Goal: Task Accomplishment & Management: Use online tool/utility

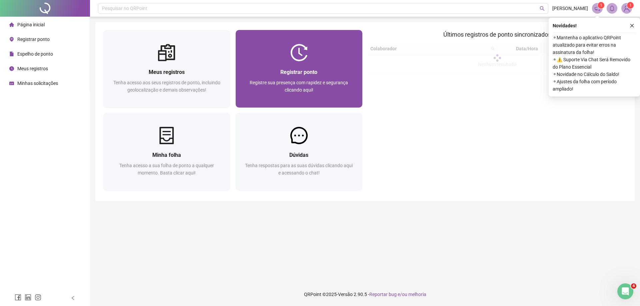
click at [312, 65] on div "Registrar ponto Registre sua presença com rapidez e segurança clicando aqui!" at bounding box center [299, 84] width 127 height 46
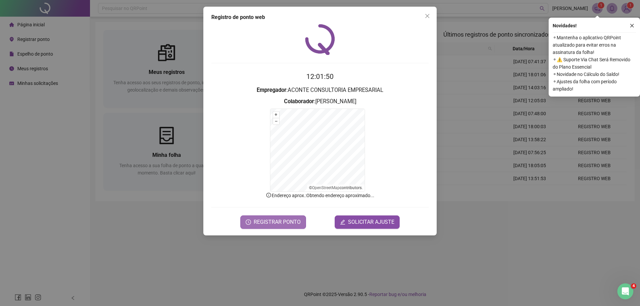
click at [282, 221] on span "REGISTRAR PONTO" at bounding box center [277, 222] width 47 height 8
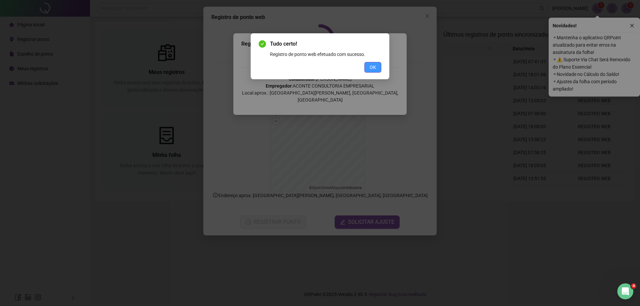
click at [376, 66] on button "OK" at bounding box center [372, 67] width 17 height 11
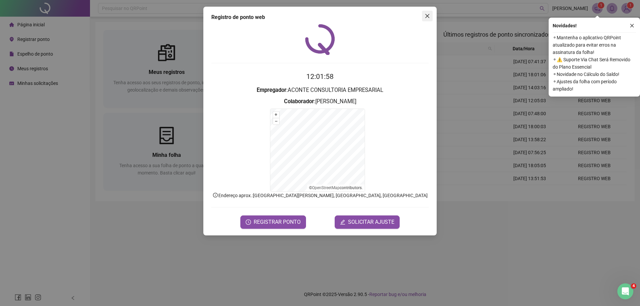
click at [426, 14] on icon "close" at bounding box center [426, 15] width 5 height 5
